Goal: Find specific page/section

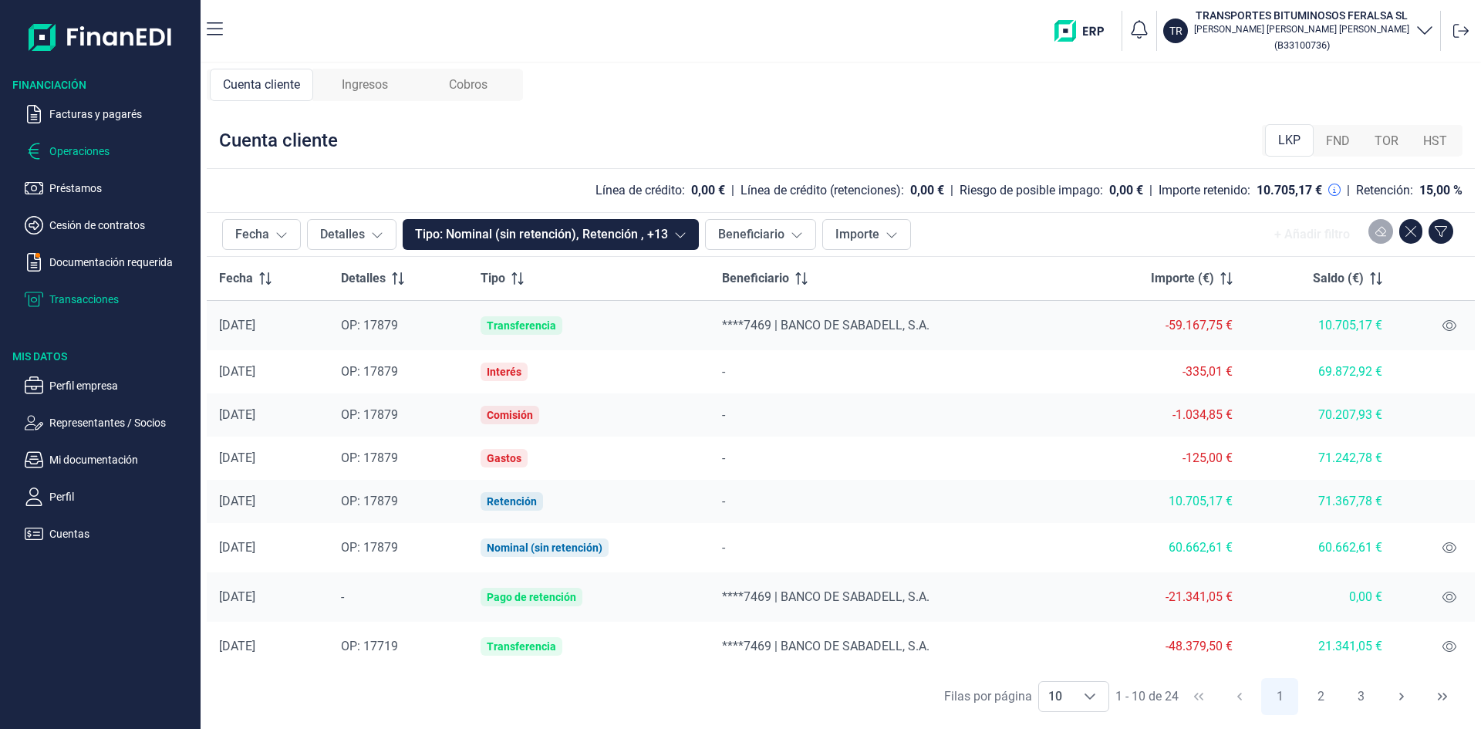
click at [78, 150] on p "Operaciones" at bounding box center [121, 151] width 145 height 19
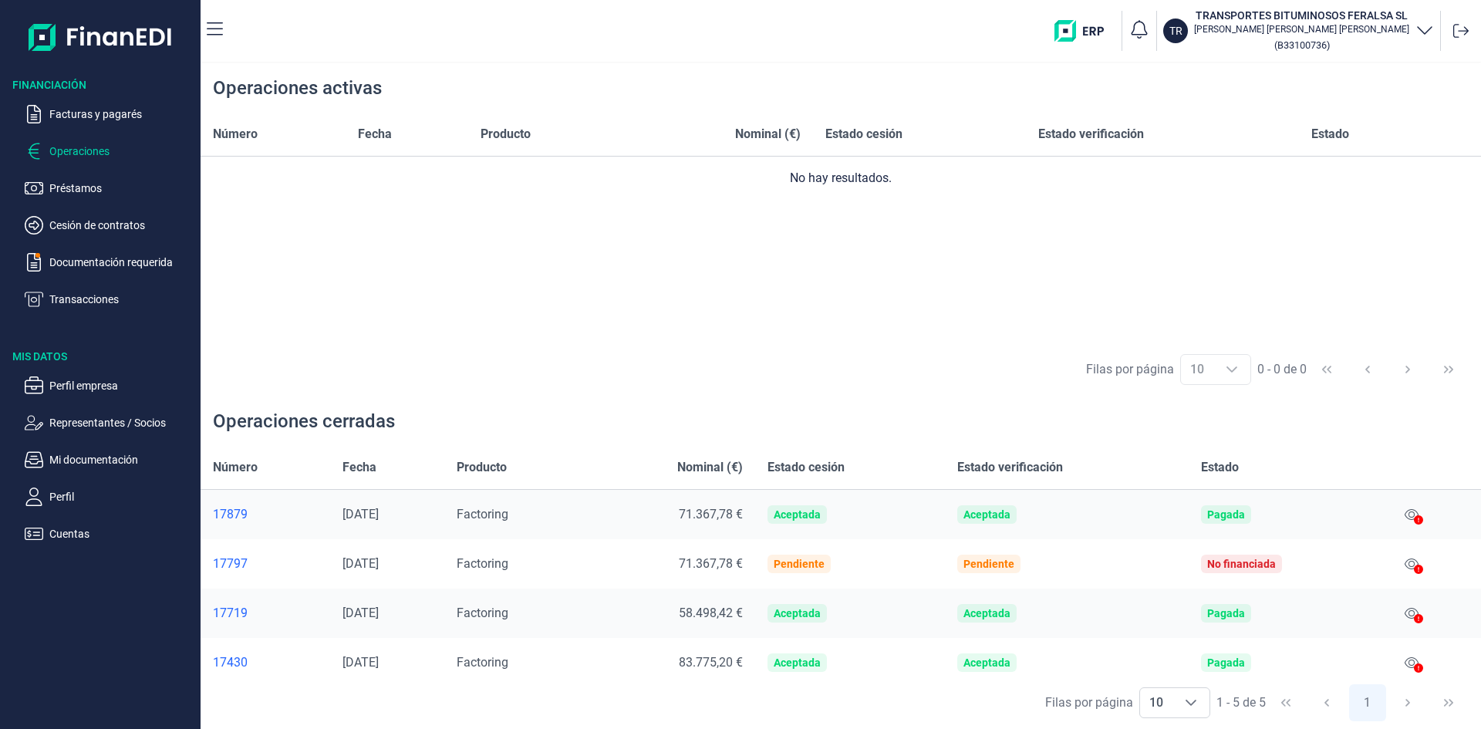
click at [1414, 521] on icon at bounding box center [1418, 519] width 9 height 9
click at [1404, 513] on icon at bounding box center [1411, 514] width 14 height 12
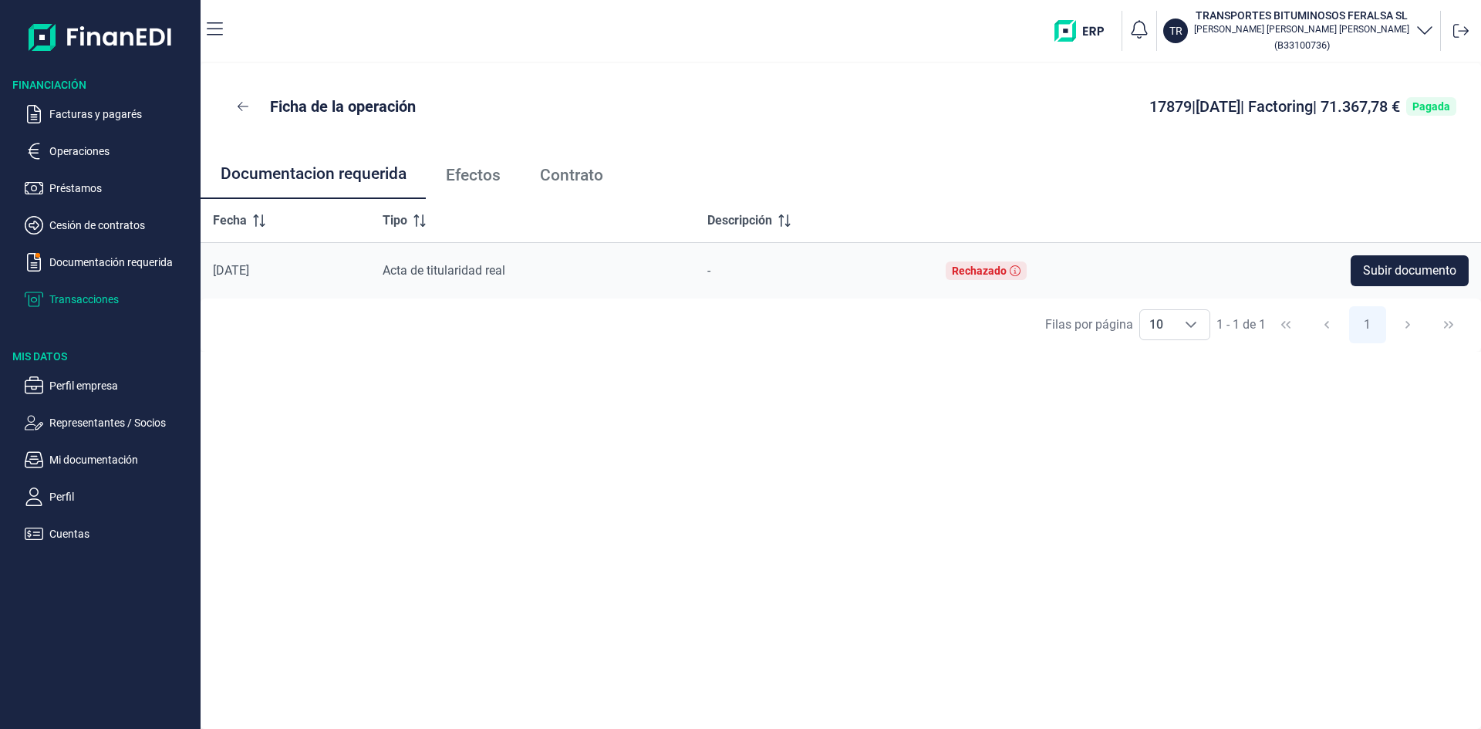
click at [71, 297] on p "Transacciones" at bounding box center [121, 299] width 145 height 19
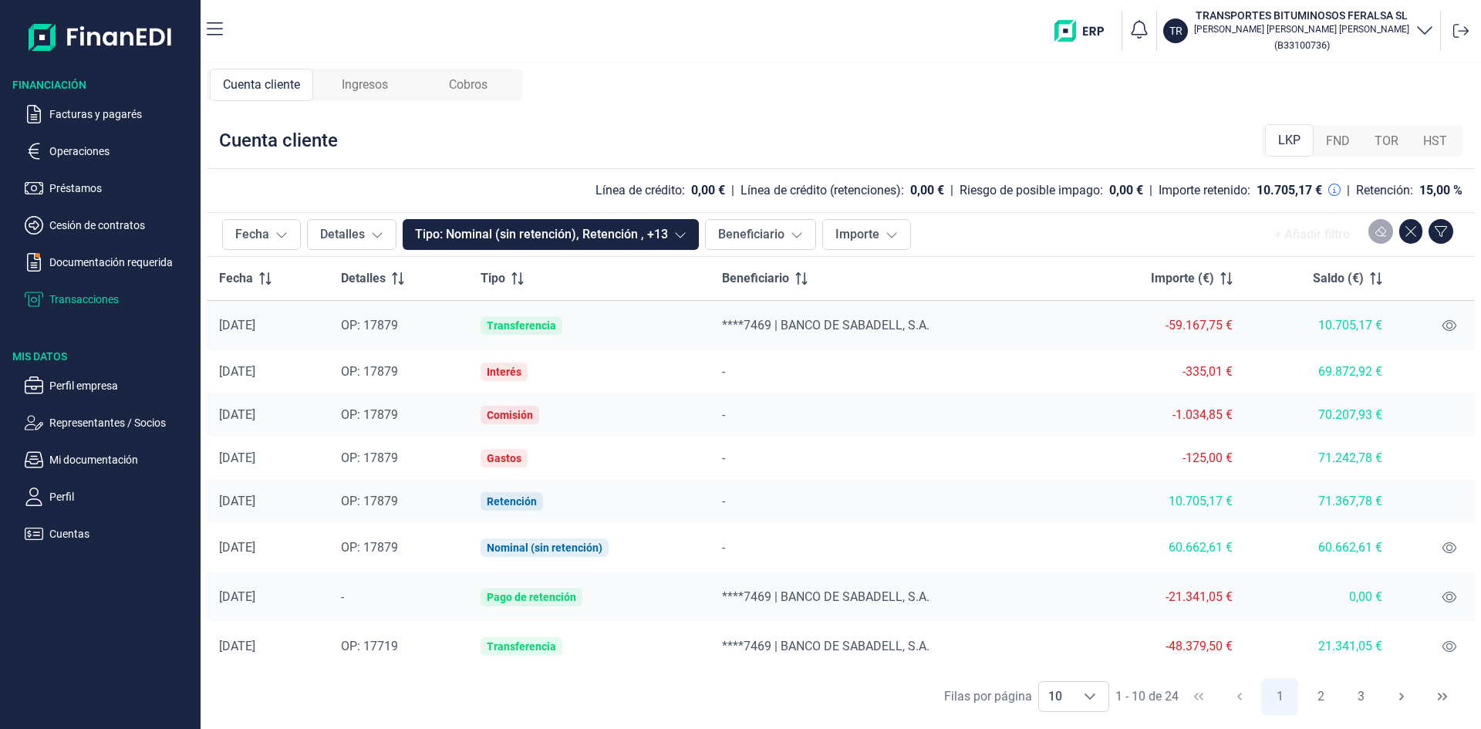
drag, startPoint x: 1444, startPoint y: 334, endPoint x: 1421, endPoint y: 356, distance: 31.1
click at [1441, 337] on button at bounding box center [1449, 325] width 26 height 25
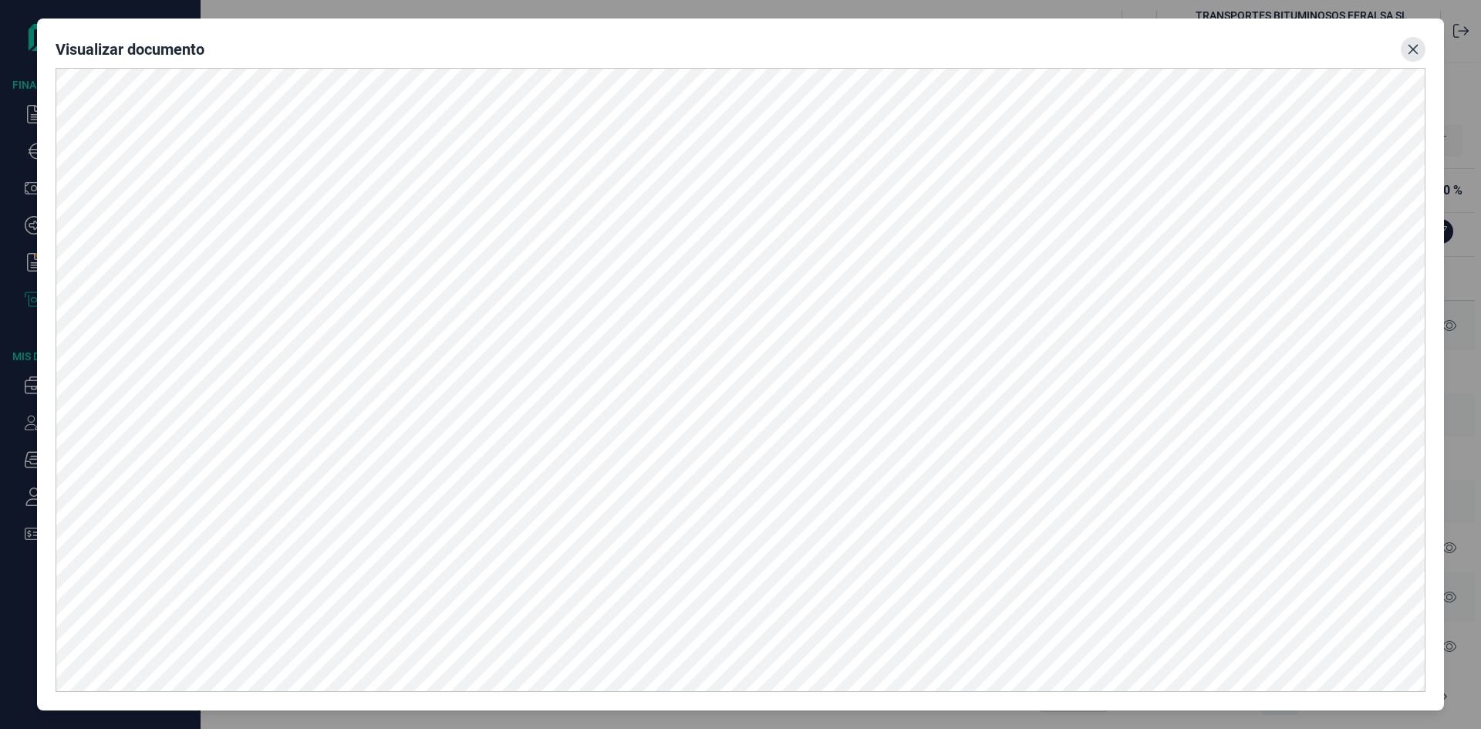
click at [1413, 47] on icon "Close" at bounding box center [1413, 49] width 12 height 12
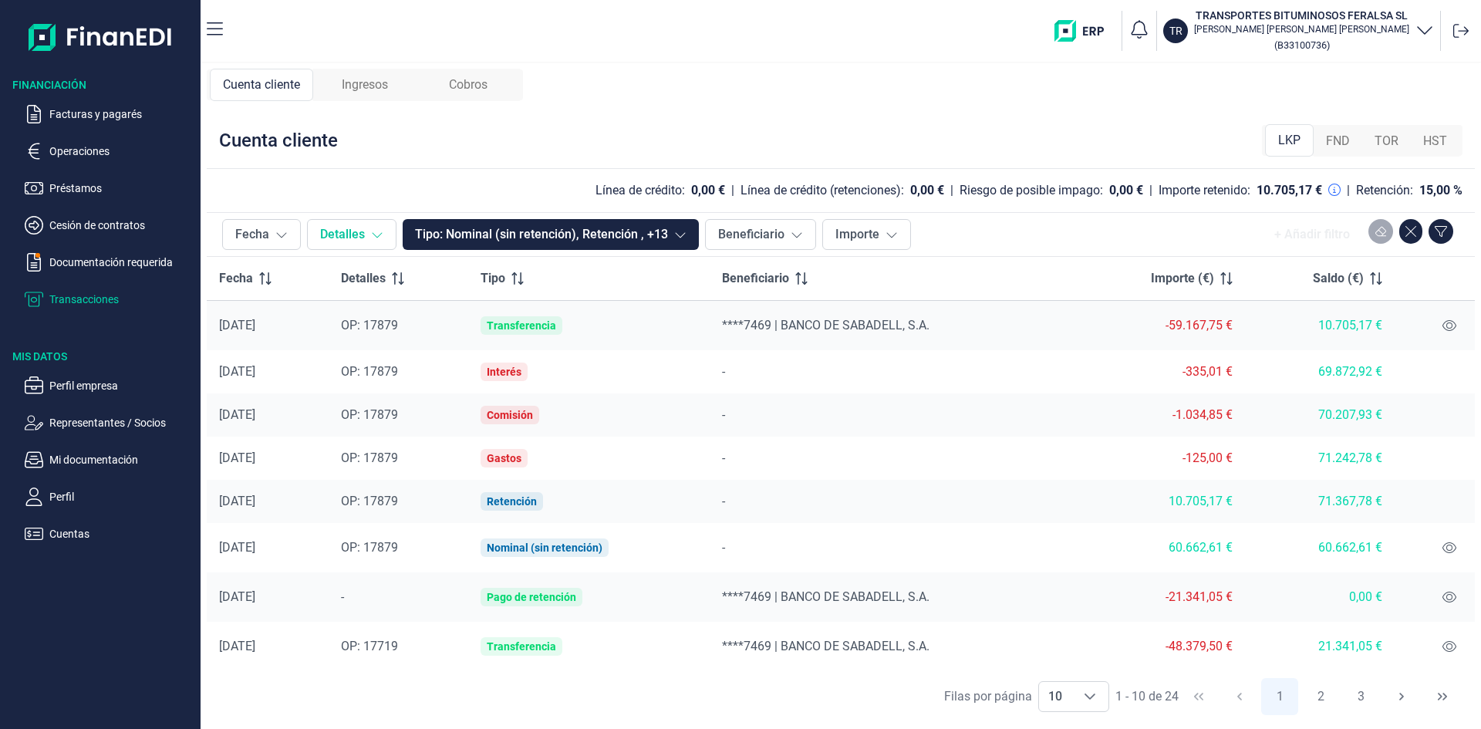
click at [343, 231] on button "Detalles" at bounding box center [351, 234] width 89 height 31
click at [502, 335] on icon at bounding box center [505, 334] width 12 height 12
click at [805, 409] on div "-" at bounding box center [893, 415] width 342 height 19
click at [76, 157] on p "Operaciones" at bounding box center [121, 151] width 145 height 19
